Goal: Use online tool/utility

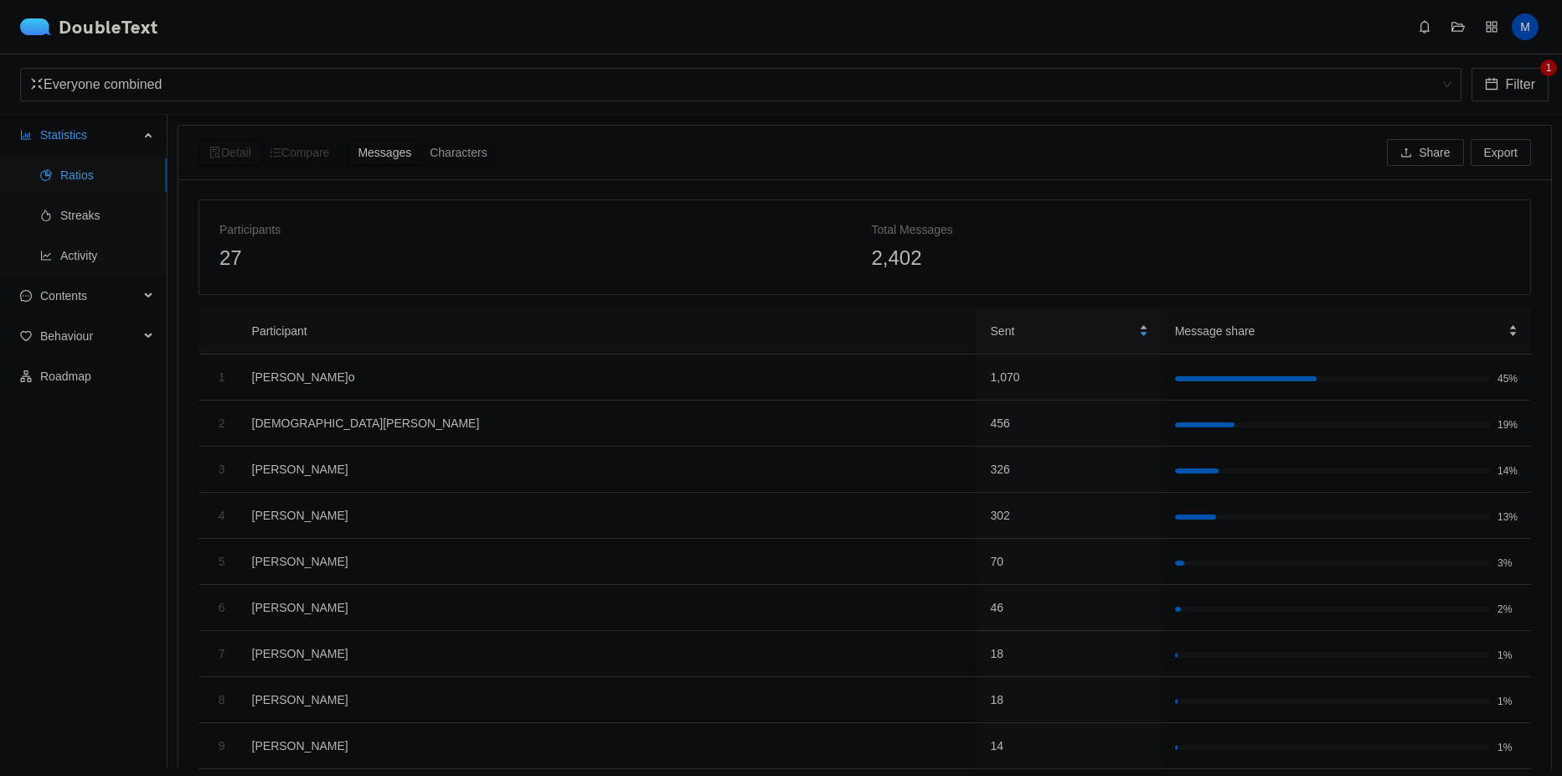
click at [995, 250] on div "2,402" at bounding box center [1191, 258] width 639 height 32
click at [90, 285] on span "Contents" at bounding box center [89, 296] width 99 height 34
click at [124, 369] on span "Emojis" at bounding box center [107, 376] width 94 height 34
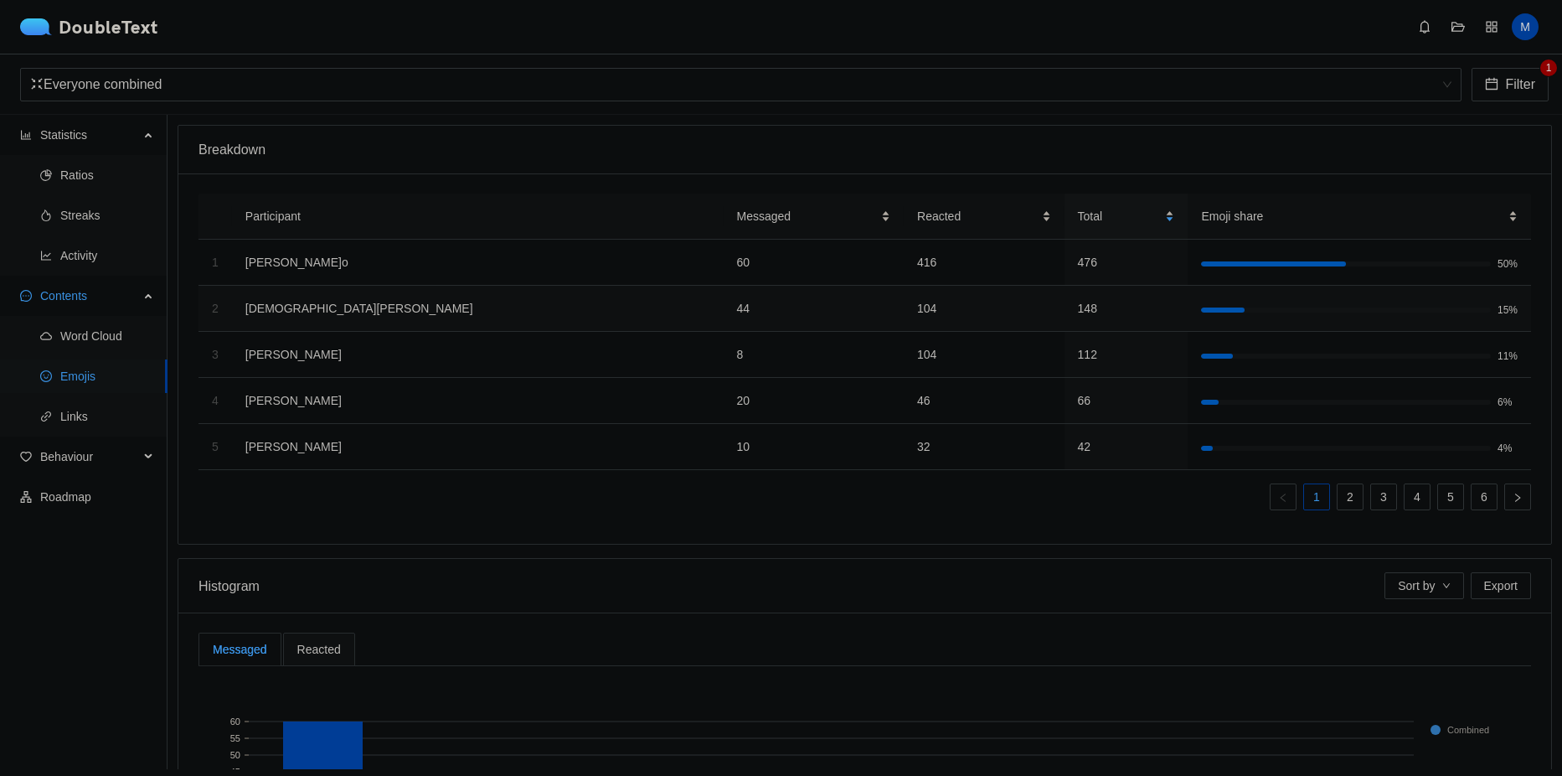
click at [369, 322] on td "[DEMOGRAPHIC_DATA][PERSON_NAME]" at bounding box center [478, 309] width 492 height 46
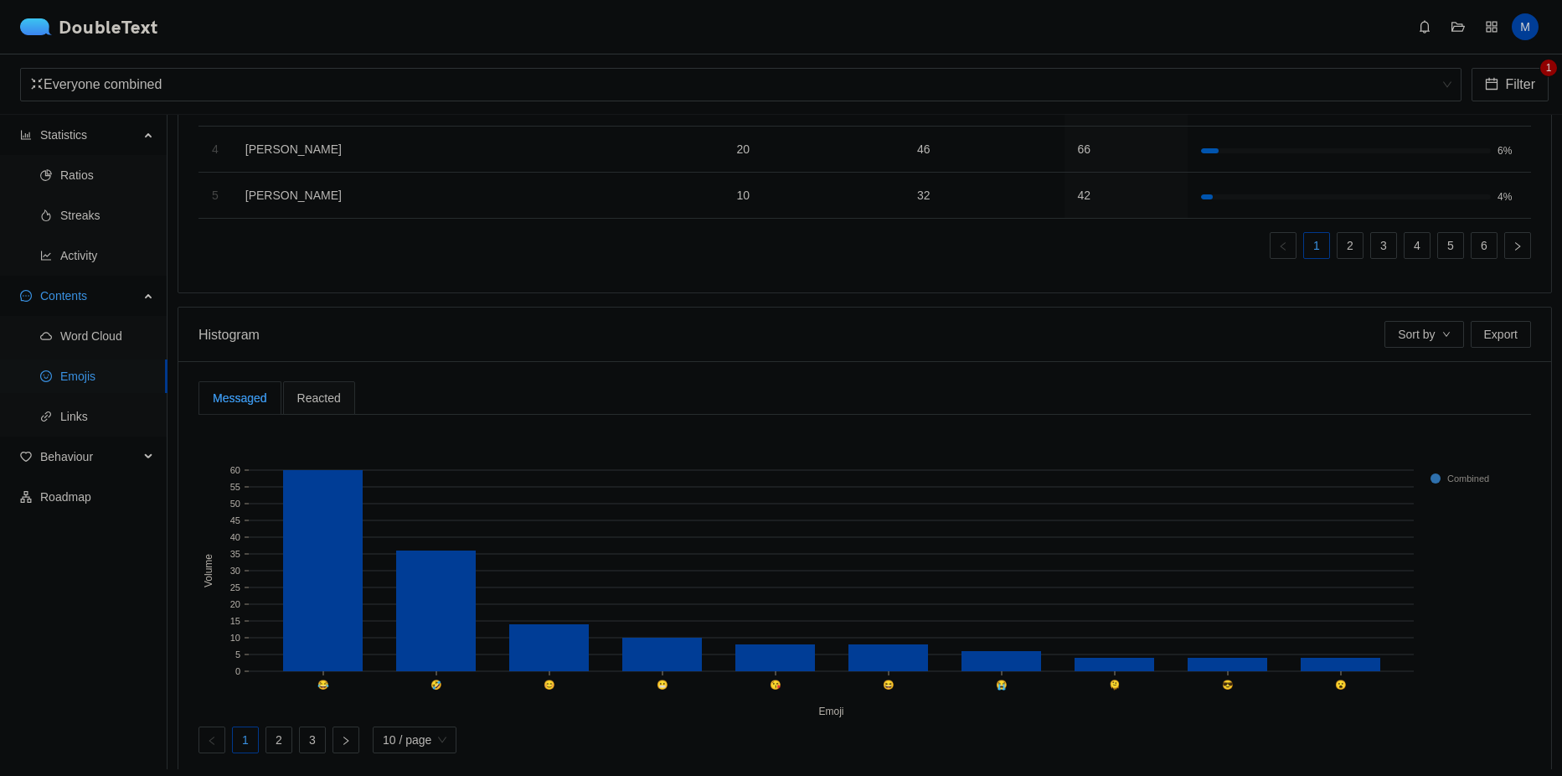
scroll to position [294, 0]
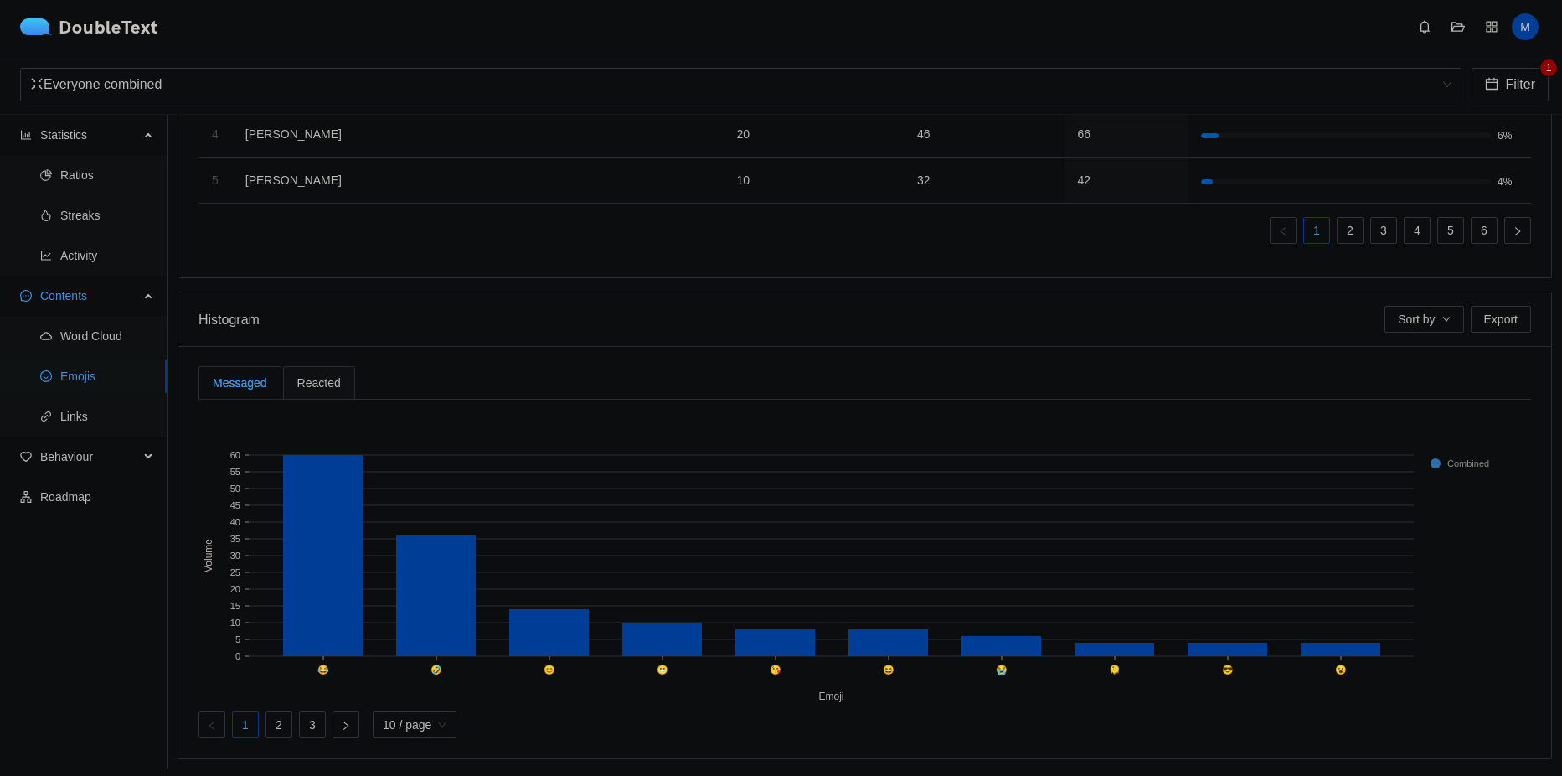
click at [323, 377] on span "Reacted" at bounding box center [319, 383] width 44 height 12
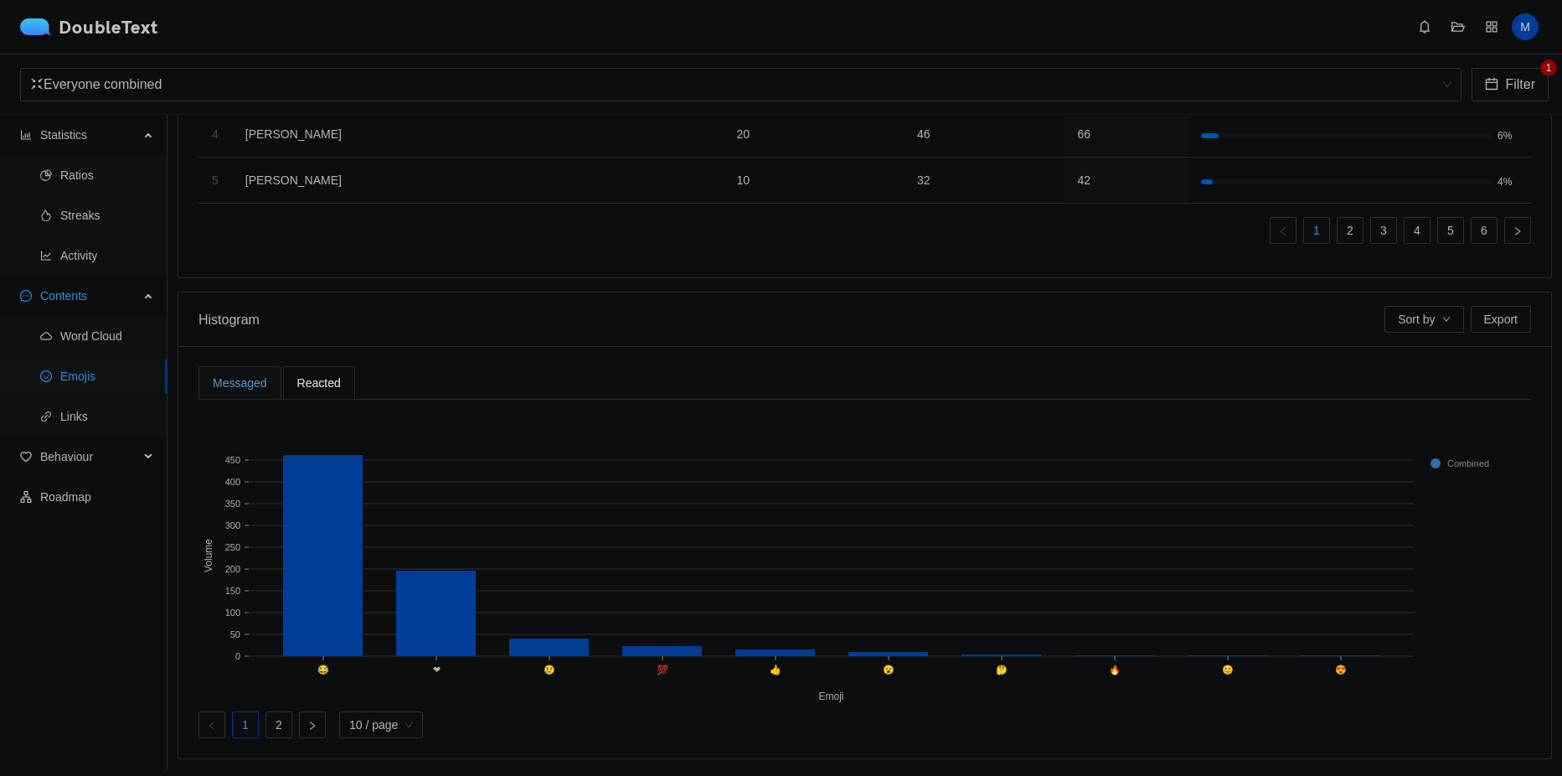
click at [261, 374] on div "Messaged" at bounding box center [240, 383] width 54 height 18
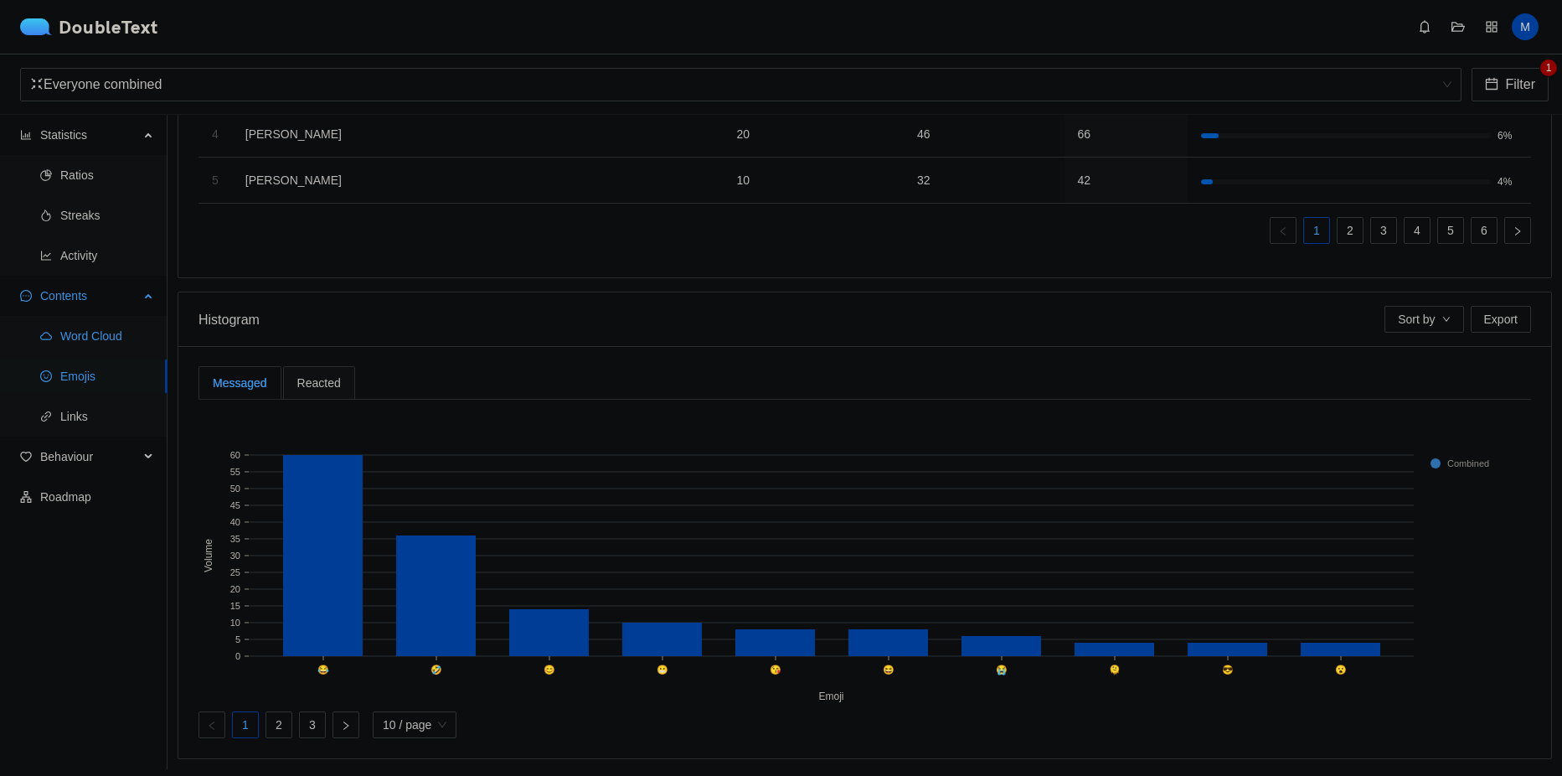
click at [106, 346] on span "Word Cloud" at bounding box center [107, 336] width 94 height 34
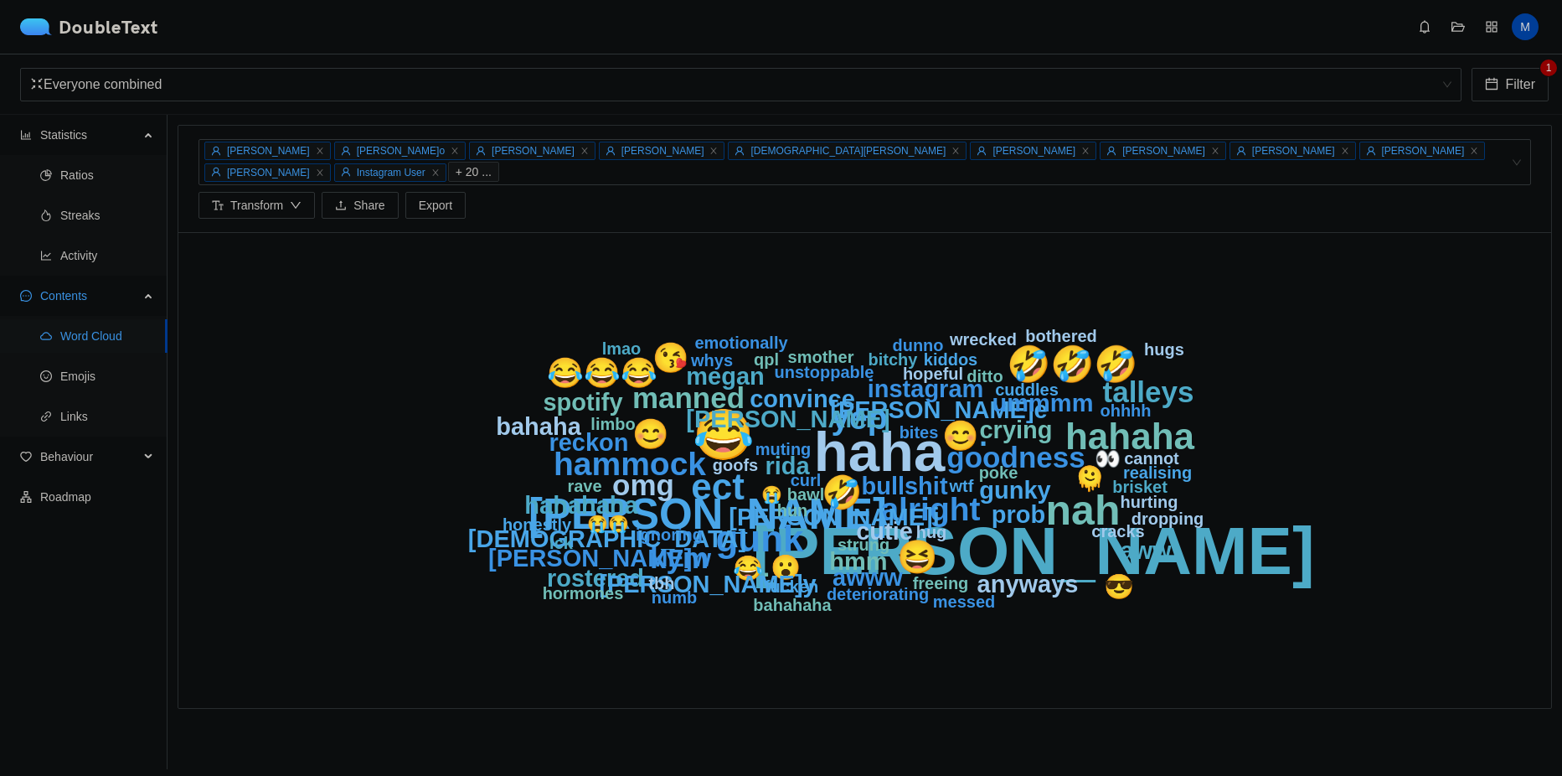
click at [1149, 493] on text "hurting" at bounding box center [1149, 502] width 58 height 18
click at [881, 442] on text "haha" at bounding box center [879, 451] width 132 height 63
click at [1048, 544] on text "[PERSON_NAME]" at bounding box center [1033, 550] width 562 height 75
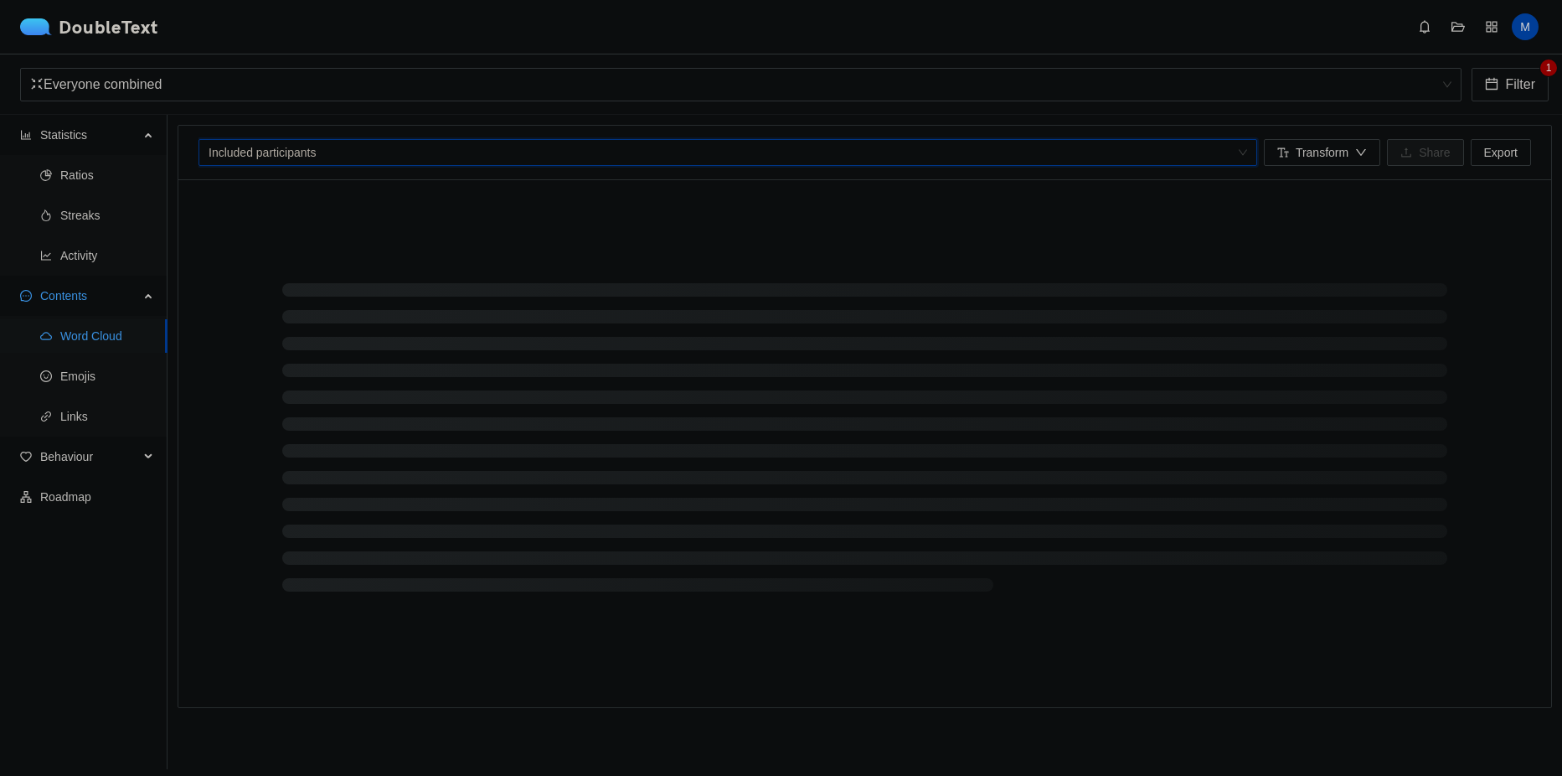
click at [1152, 152] on div at bounding box center [720, 152] width 1034 height 20
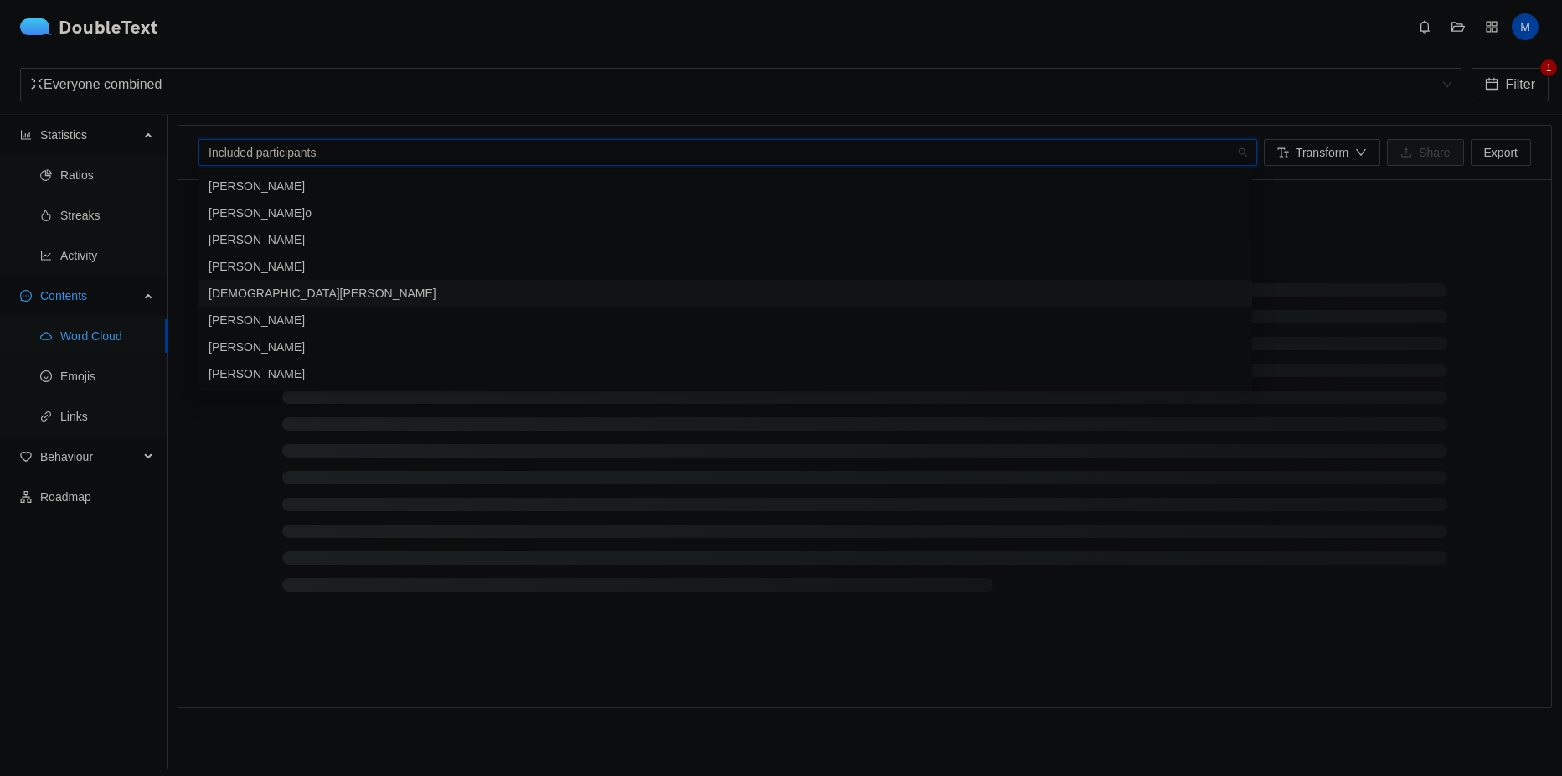
click at [329, 295] on div "[DEMOGRAPHIC_DATA][PERSON_NAME]" at bounding box center [726, 293] width 1034 height 18
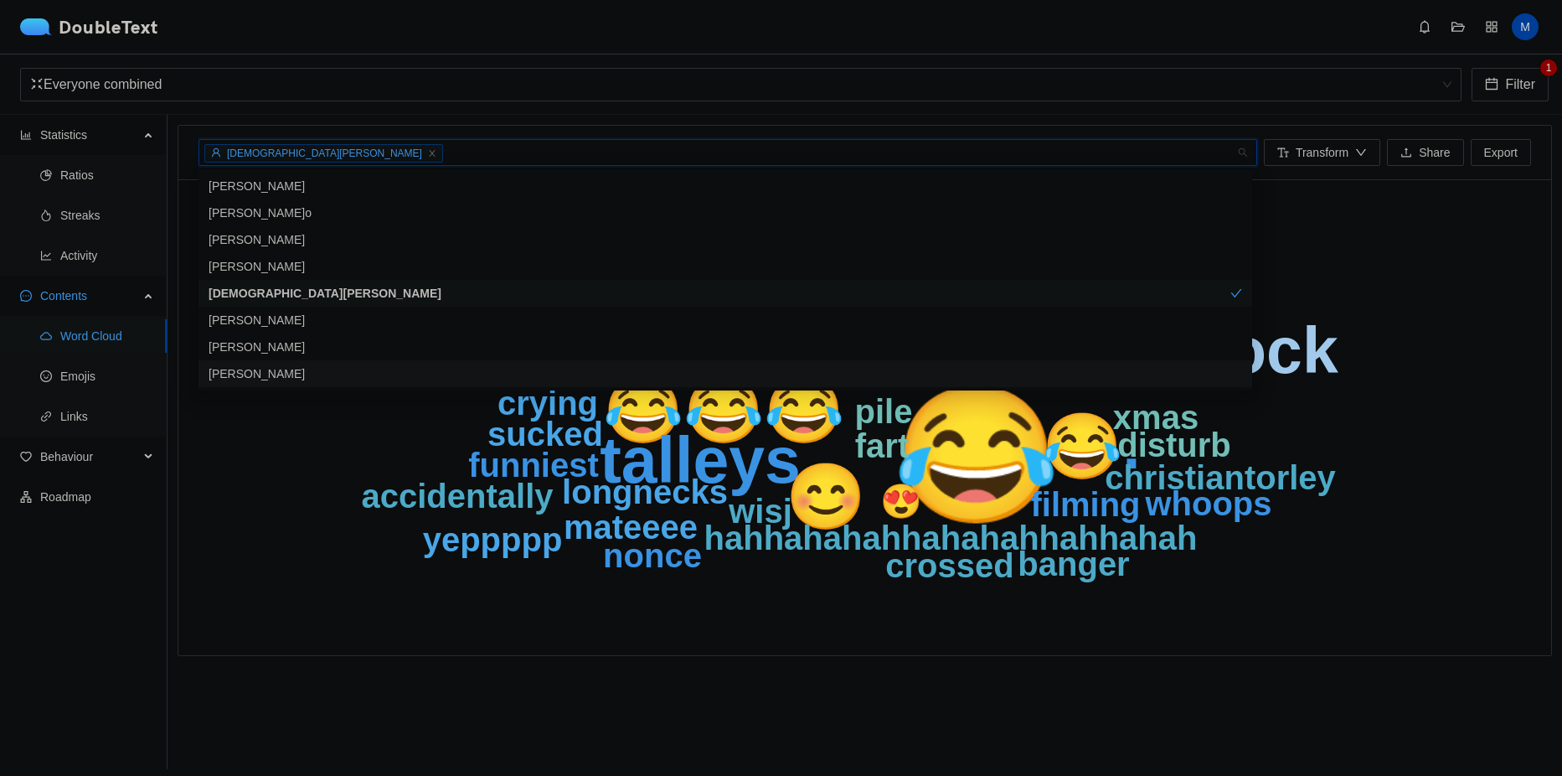
click at [1370, 638] on div "😂 😊. 😂😂😂 talleys 😂. 😊 hammock longnecks carton manned fart hahahahahahahahaha h…" at bounding box center [864, 417] width 1373 height 476
